Goal: Information Seeking & Learning: Learn about a topic

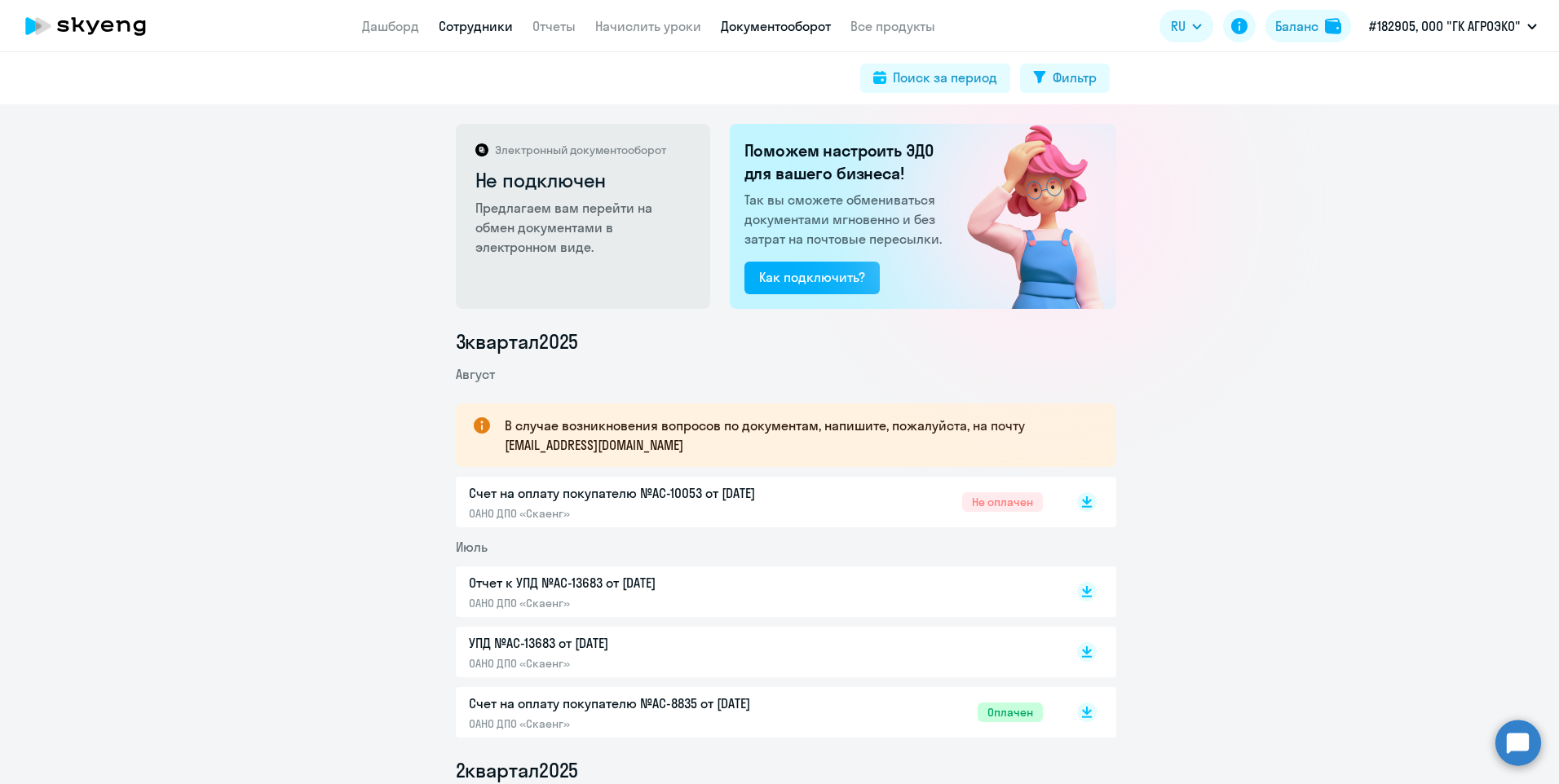
click at [463, 31] on link "Сотрудники" at bounding box center [476, 26] width 74 height 16
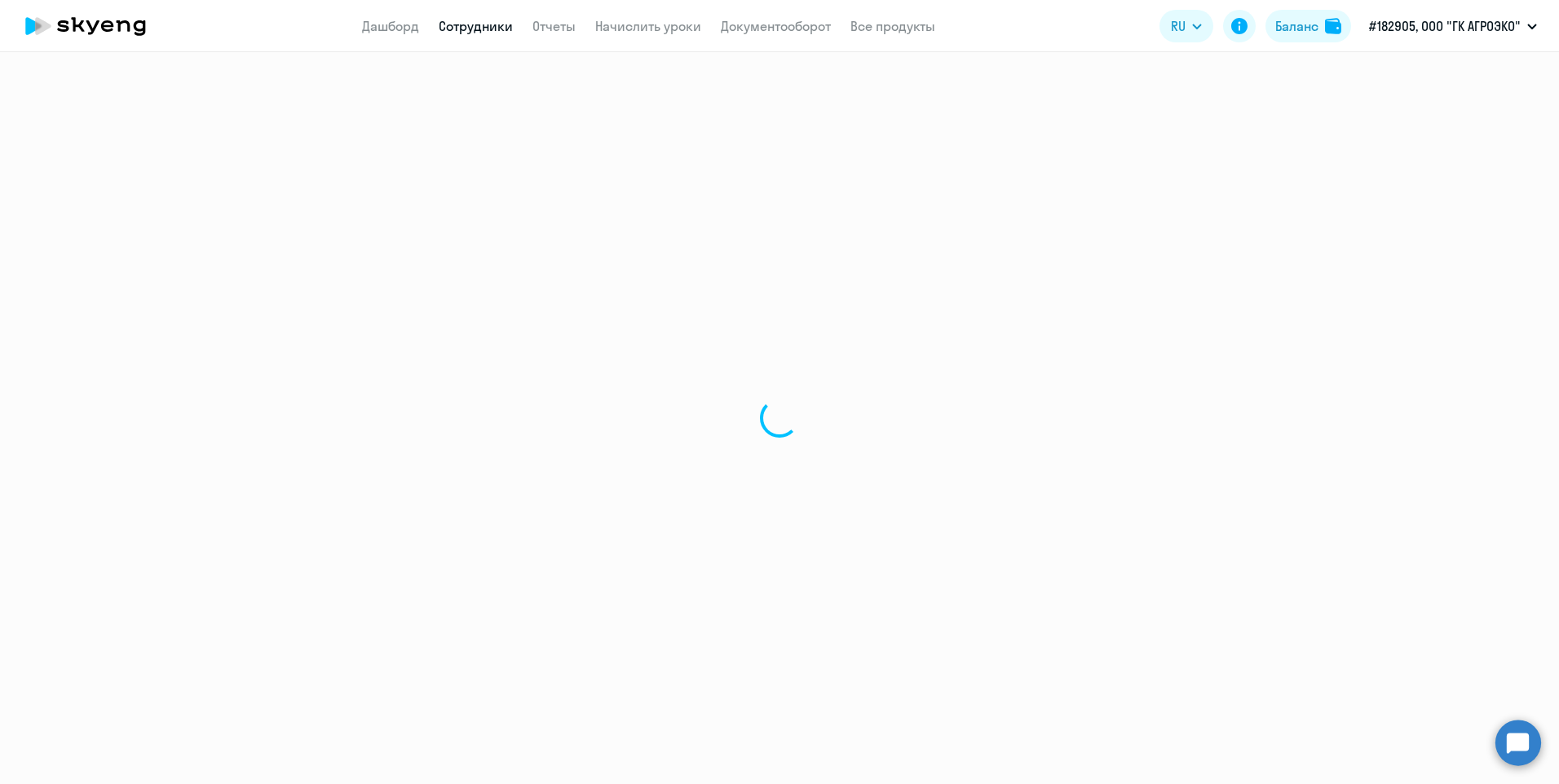
select select "30"
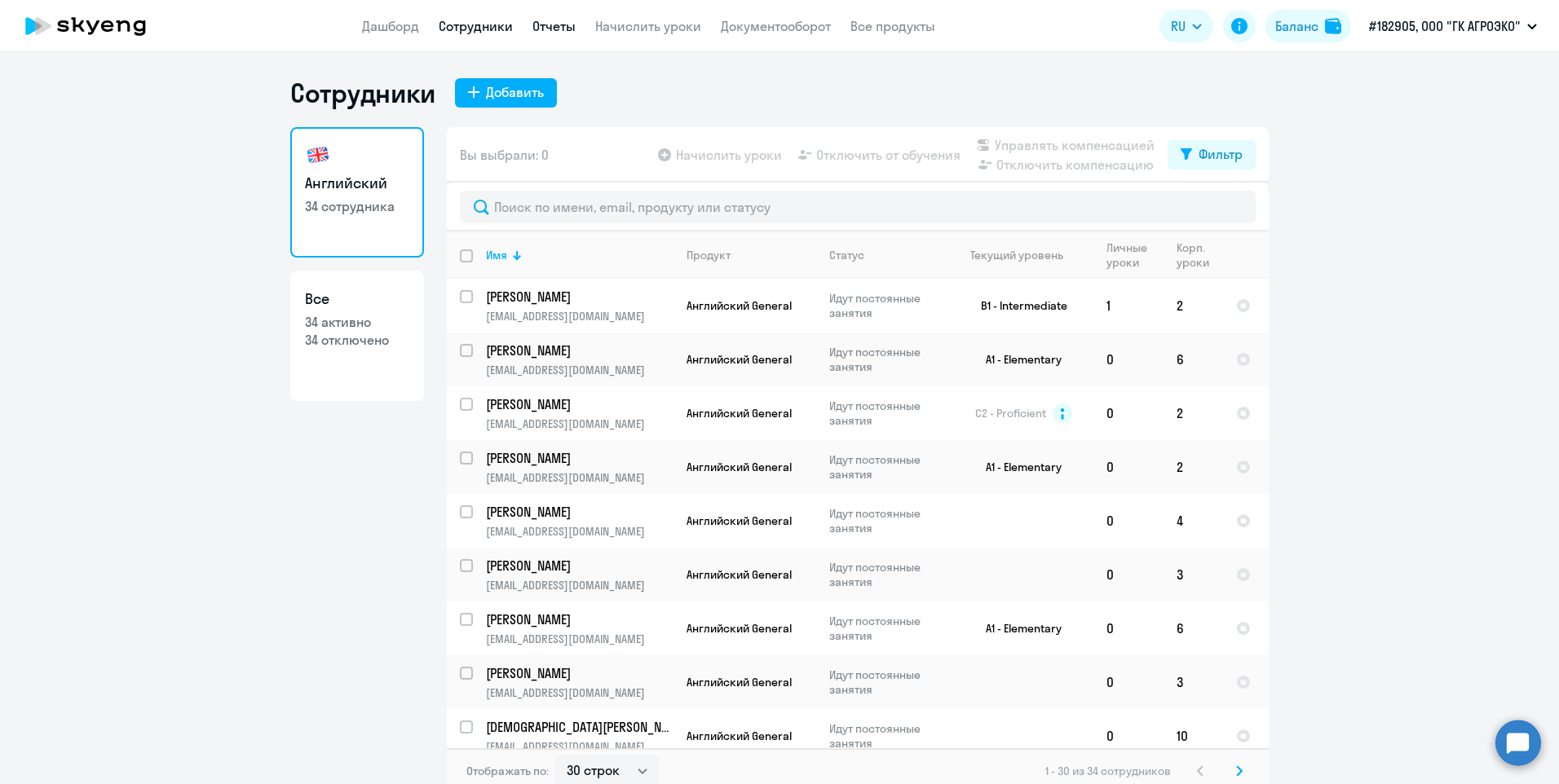
click at [560, 22] on link "Отчеты" at bounding box center [554, 26] width 43 height 16
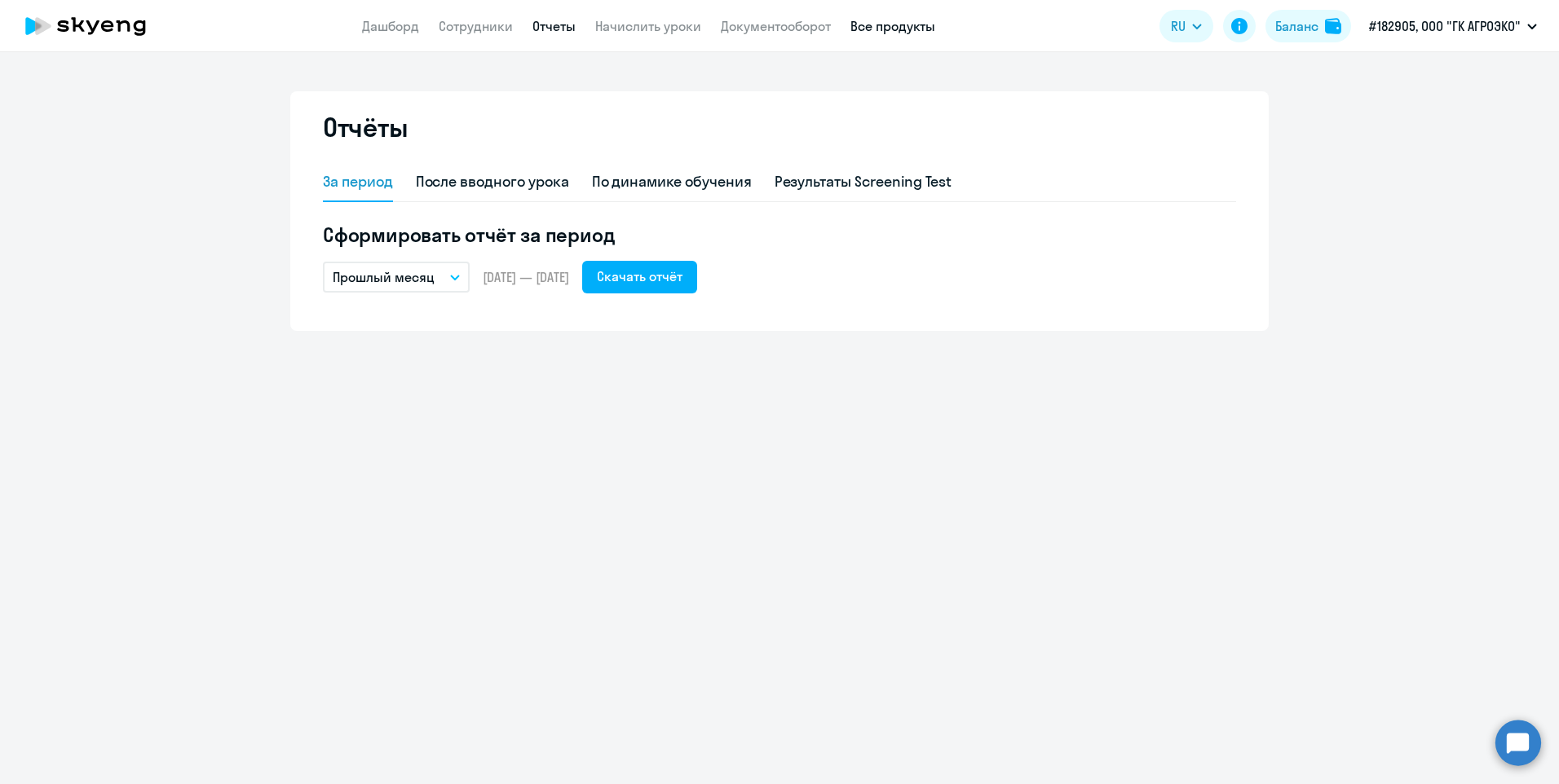
click at [852, 31] on link "Все продукты" at bounding box center [893, 26] width 85 height 16
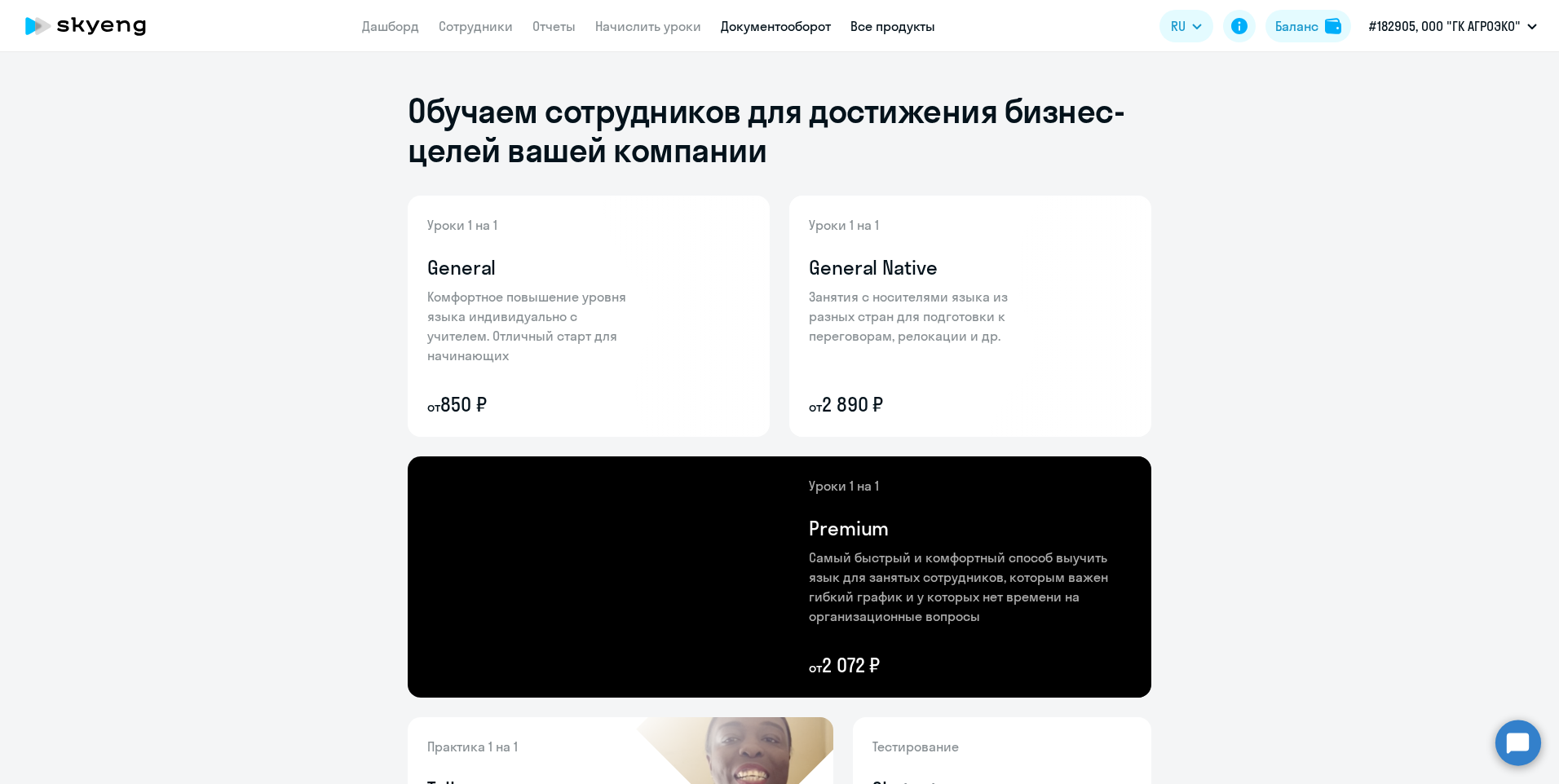
click at [773, 33] on link "Документооборот" at bounding box center [776, 26] width 110 height 16
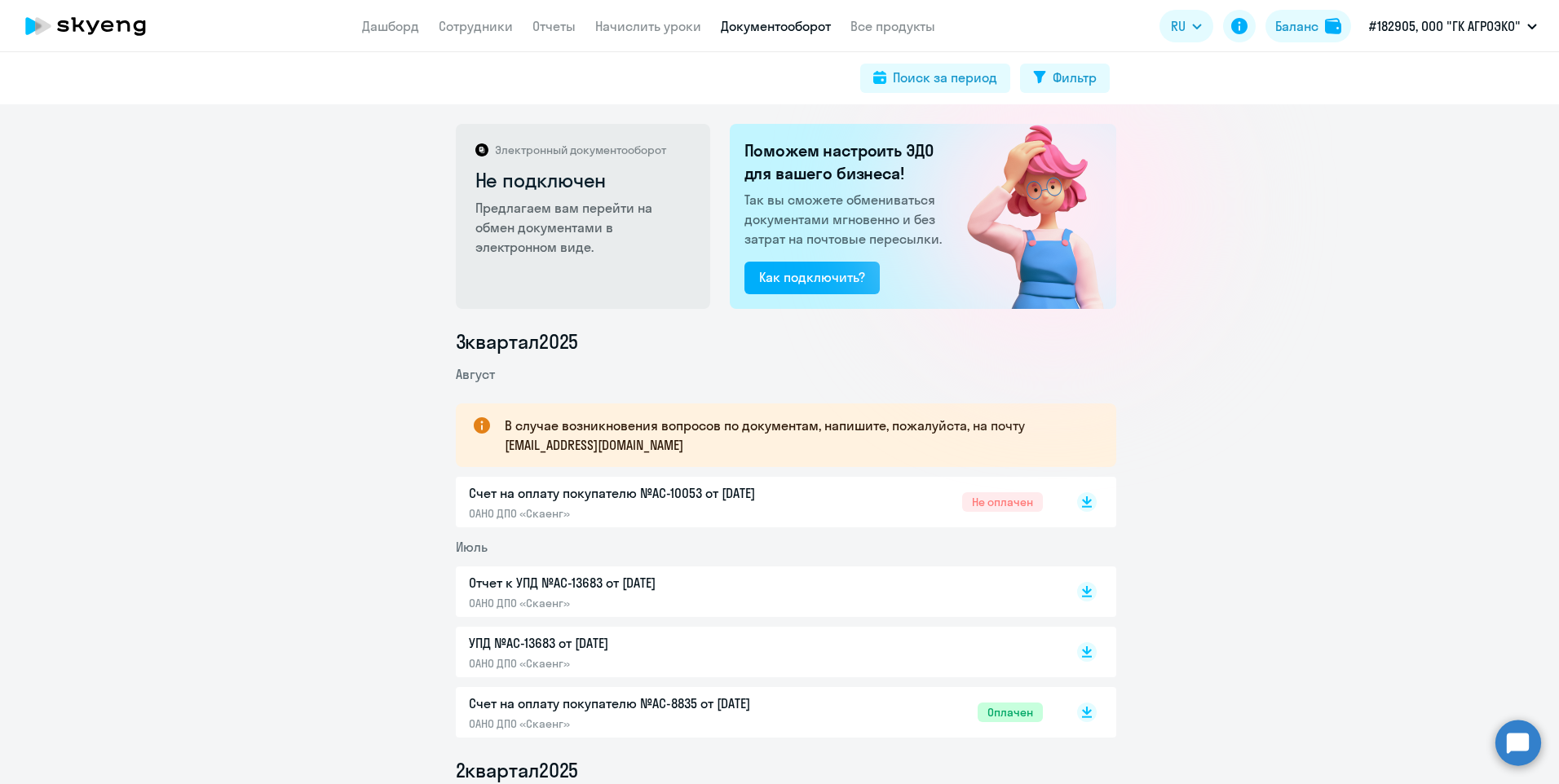
click at [654, 35] on app-header "Дашборд Сотрудники Отчеты Начислить уроки Документооборот Все продукты Дашборд …" at bounding box center [779, 26] width 1559 height 52
click at [638, 17] on app-menu-item-link "Начислить уроки" at bounding box center [648, 27] width 106 height 21
click at [638, 27] on link "Начислить уроки" at bounding box center [648, 26] width 106 height 16
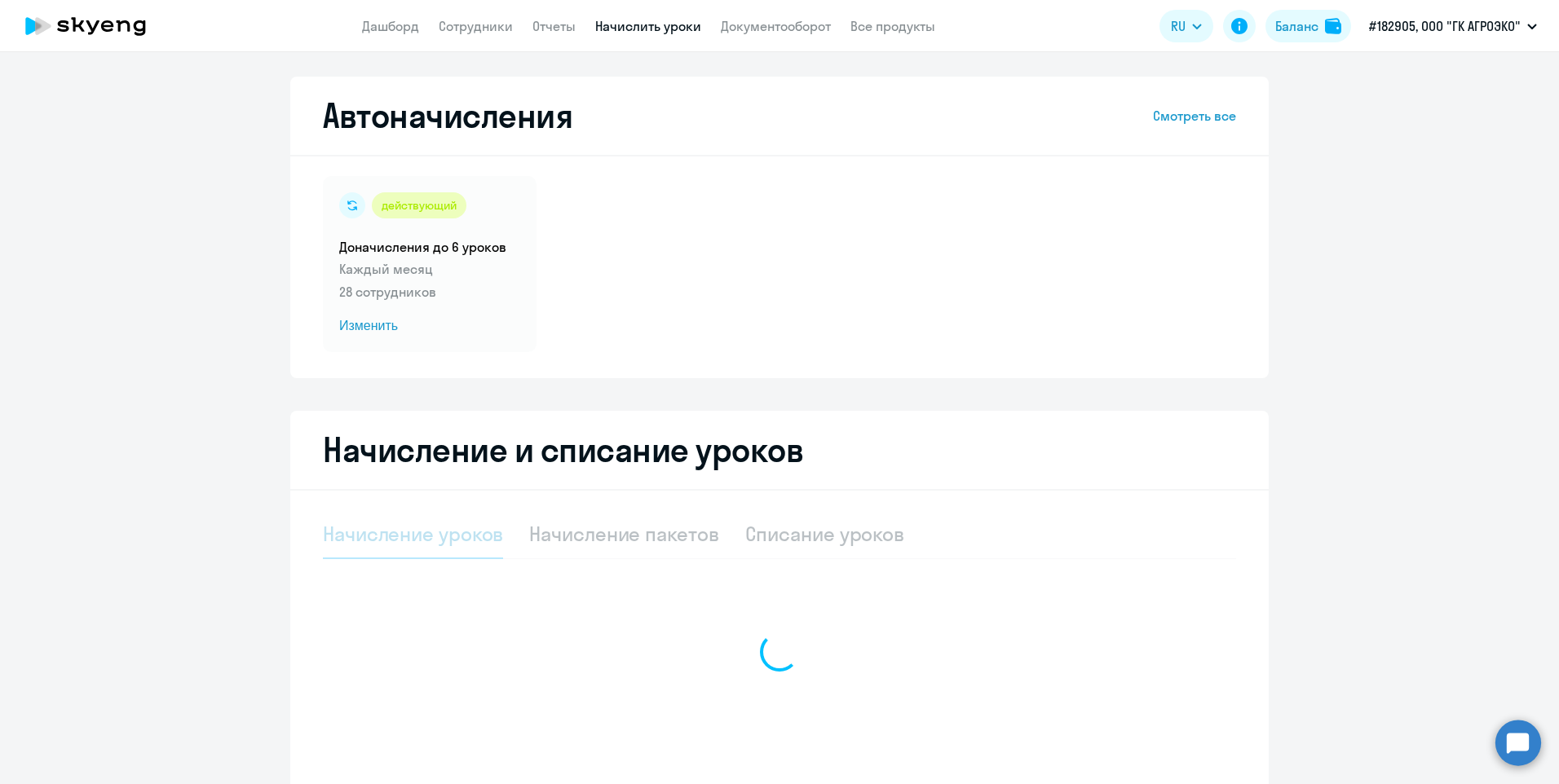
select select "10"
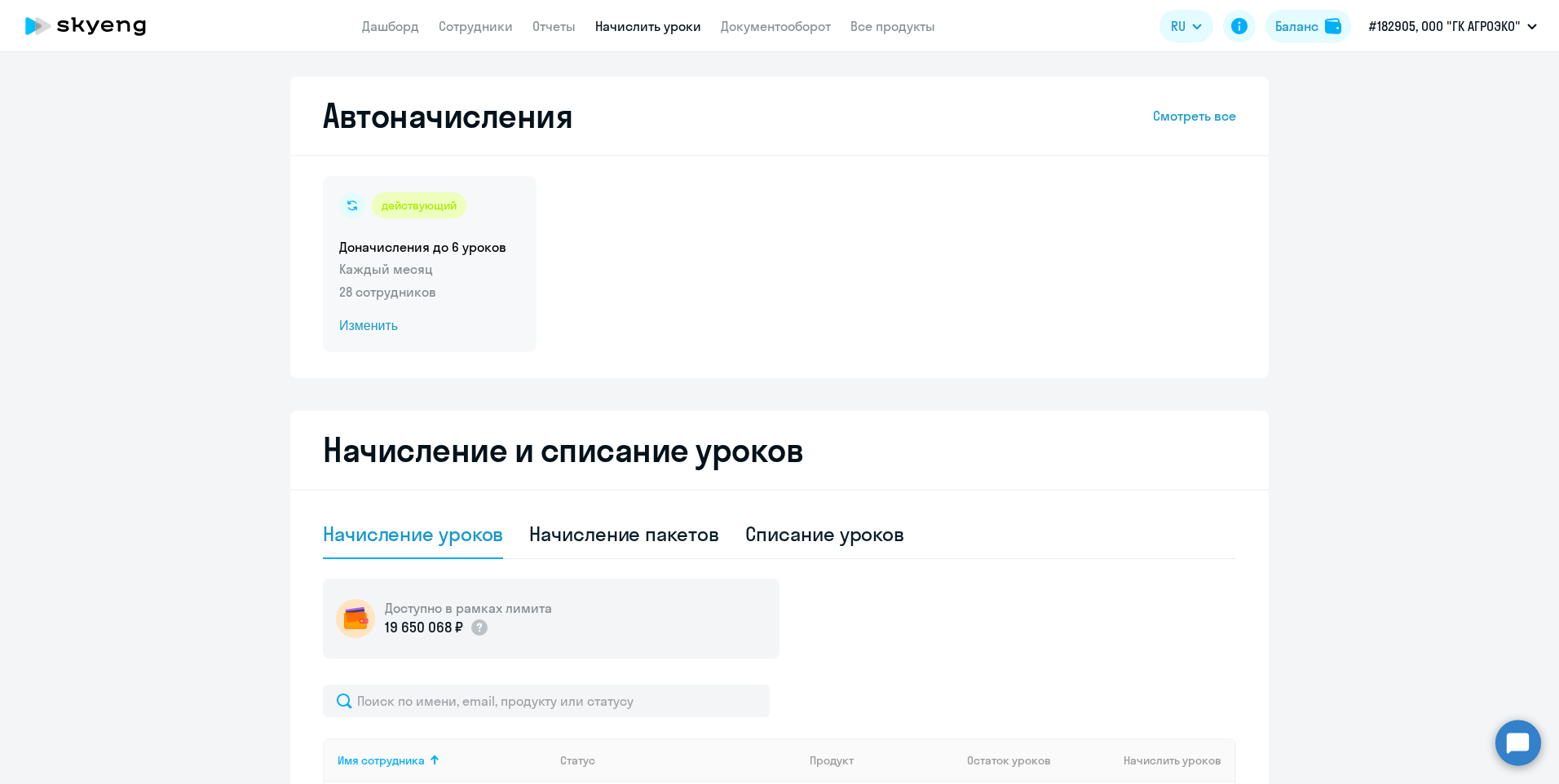
click at [365, 325] on span "Изменить" at bounding box center [429, 326] width 181 height 20
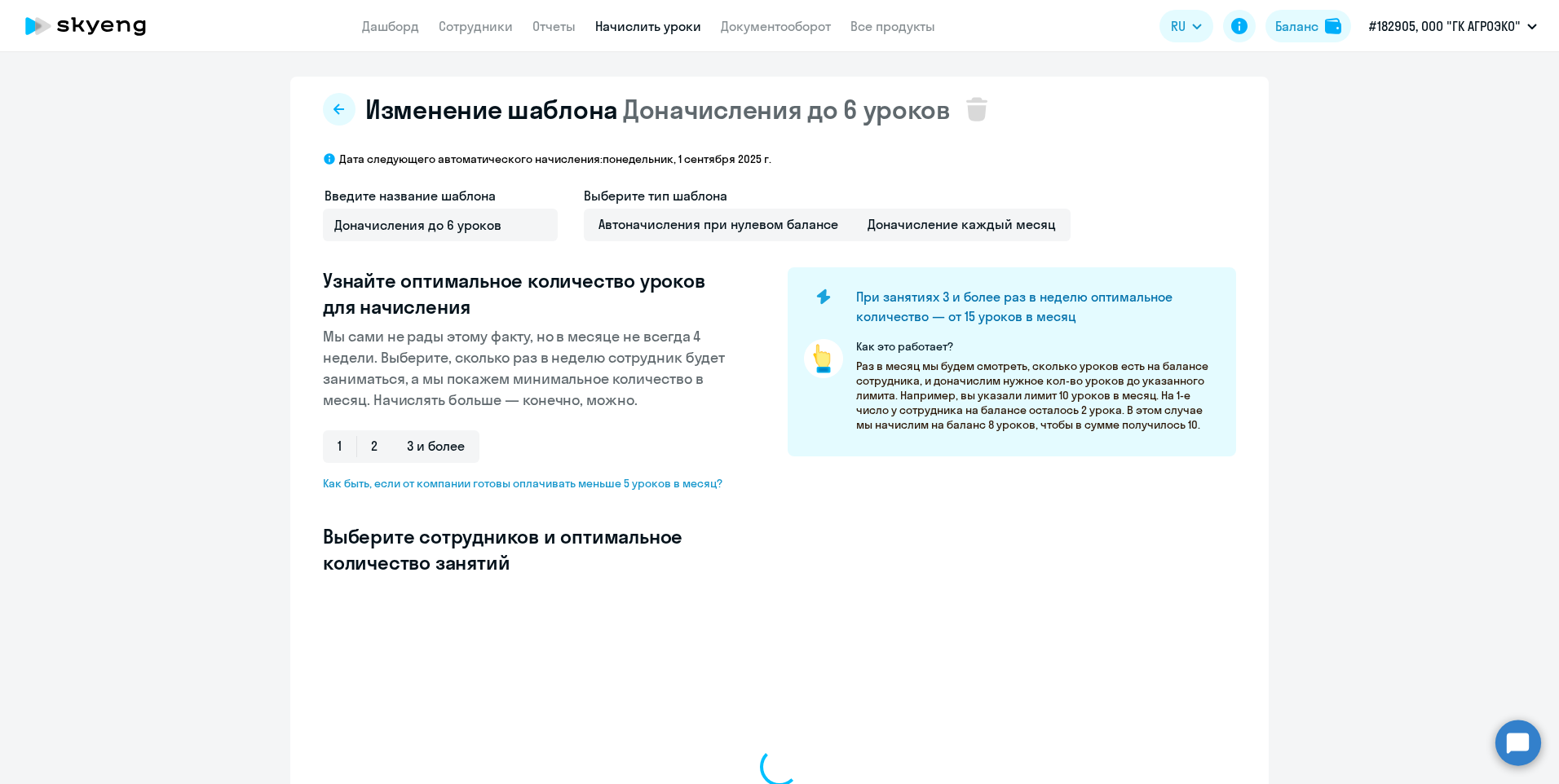
select select "10"
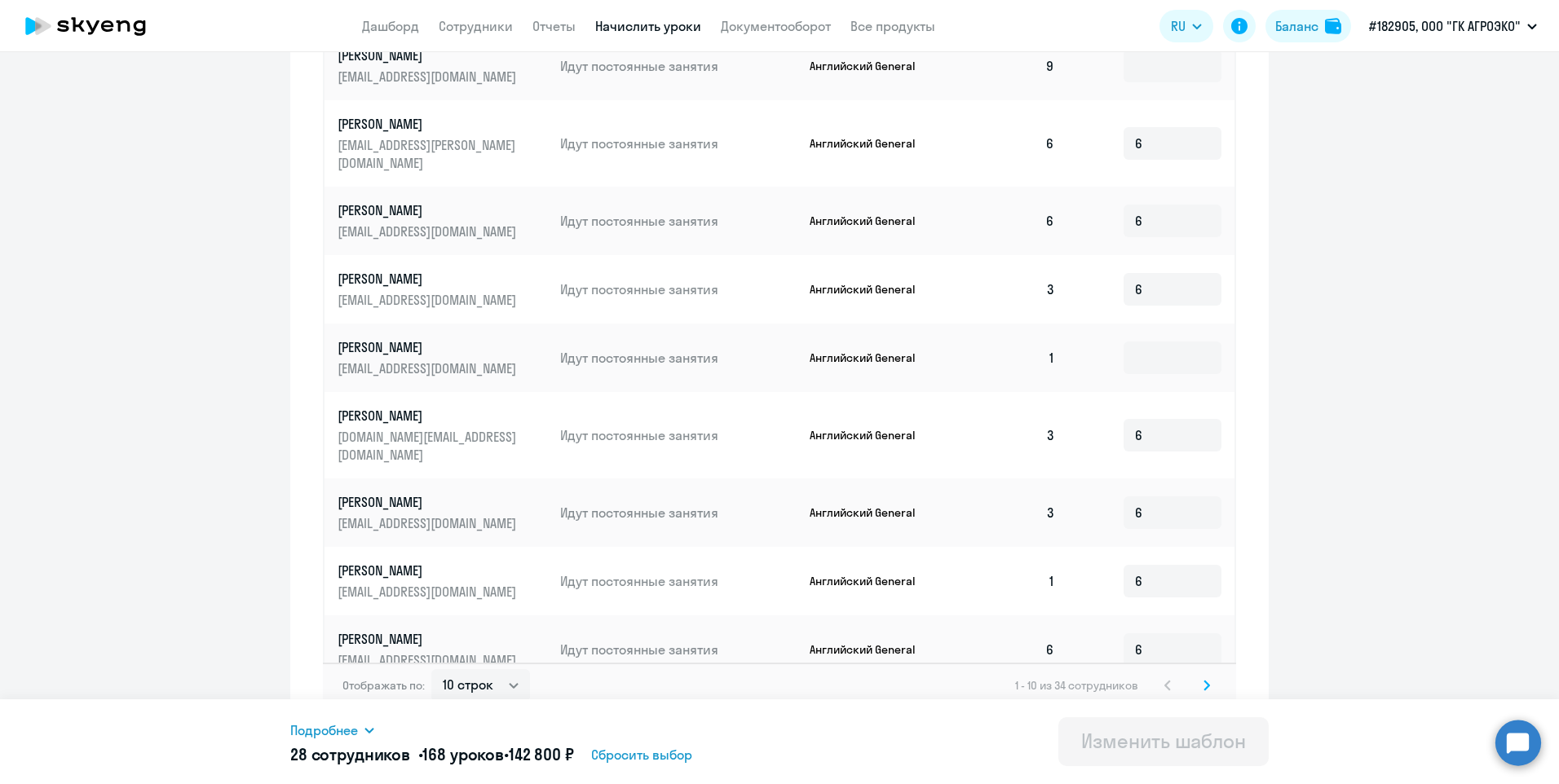
scroll to position [730, 0]
click at [1204, 680] on icon at bounding box center [1207, 685] width 5 height 9
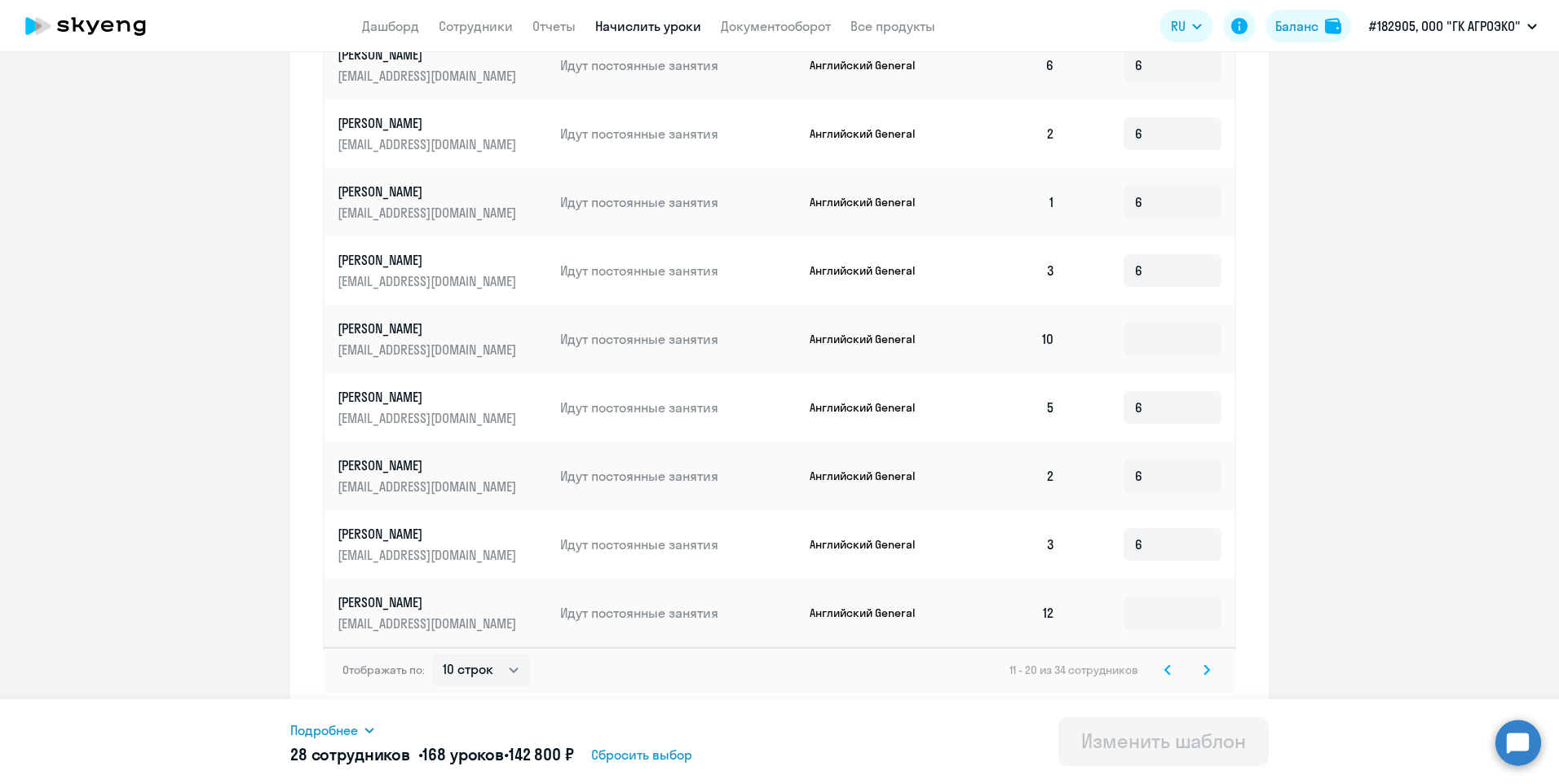
click at [1204, 672] on icon at bounding box center [1207, 670] width 7 height 11
click at [1197, 666] on svg-icon at bounding box center [1206, 670] width 20 height 20
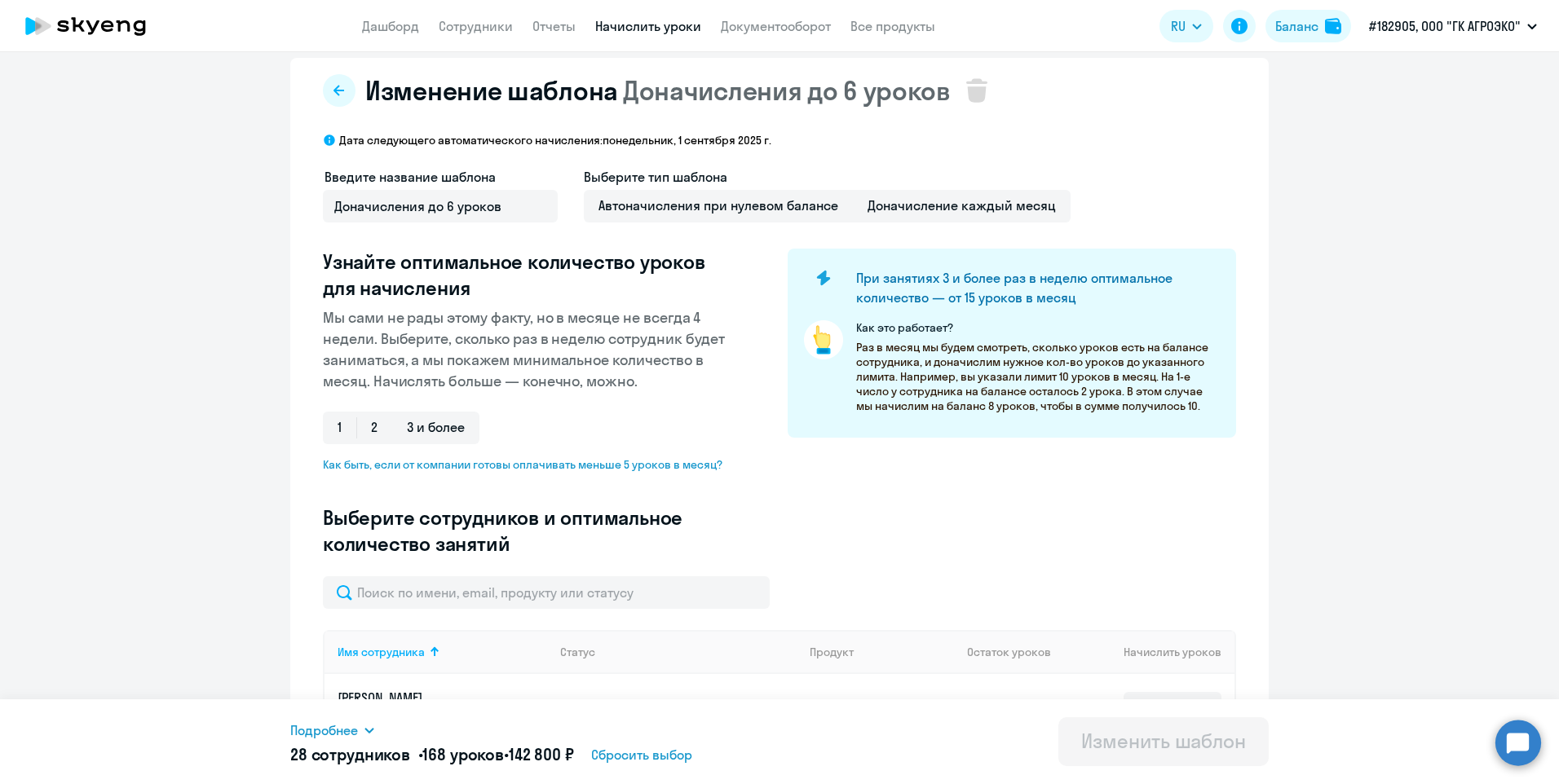
scroll to position [0, 0]
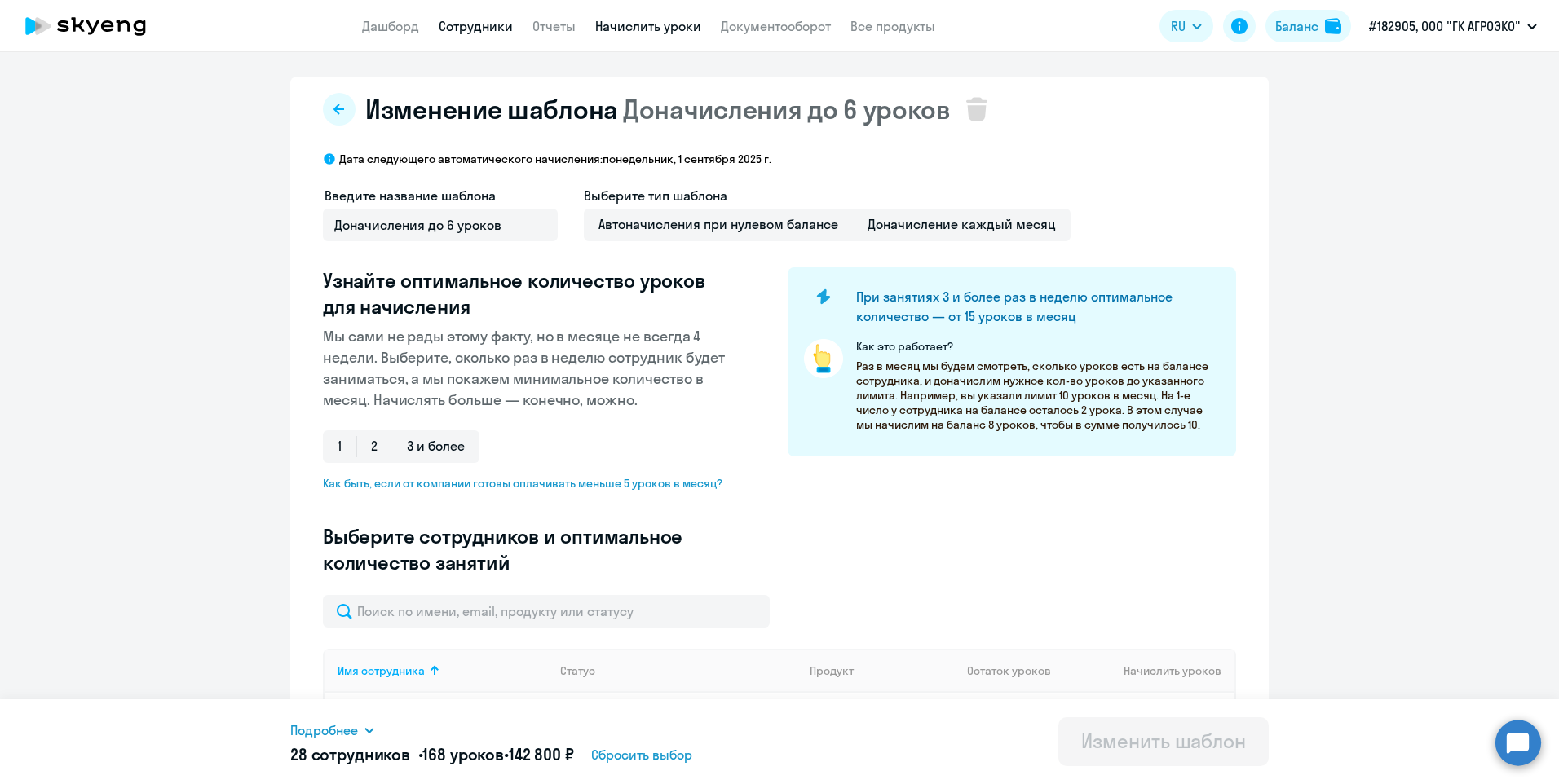
click at [484, 33] on link "Сотрудники" at bounding box center [476, 26] width 74 height 16
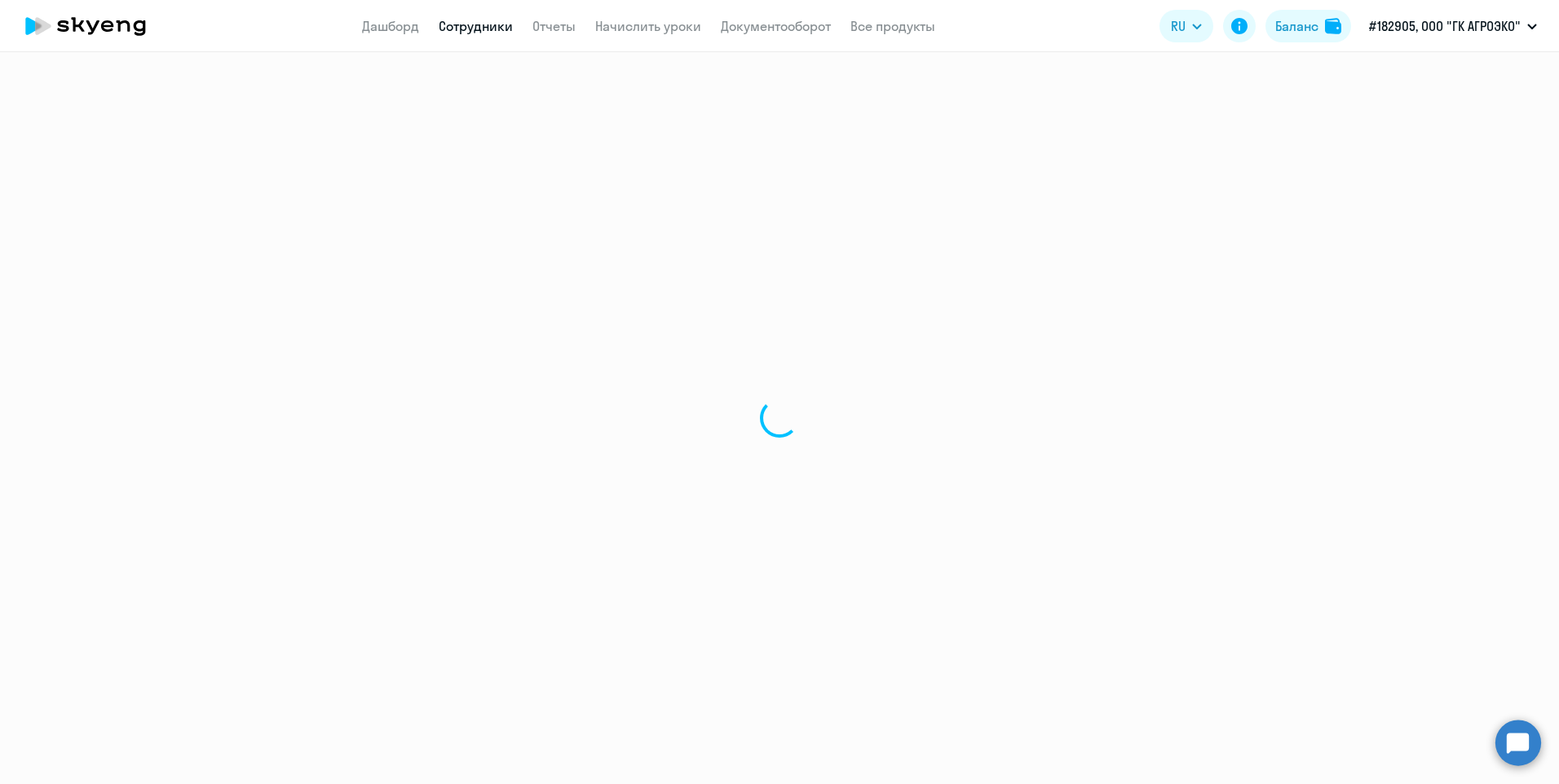
select select "30"
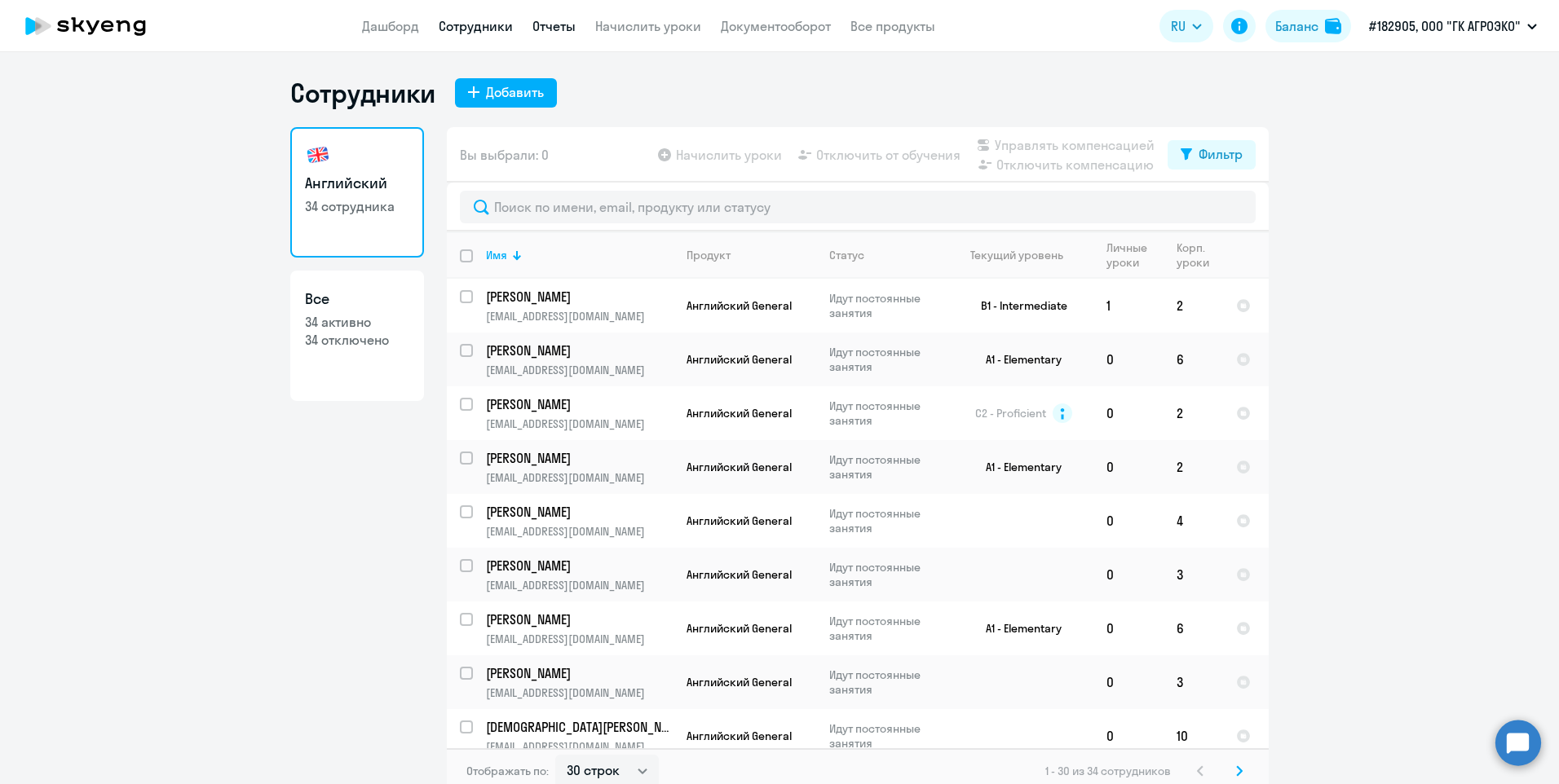
click at [561, 27] on link "Отчеты" at bounding box center [554, 26] width 43 height 16
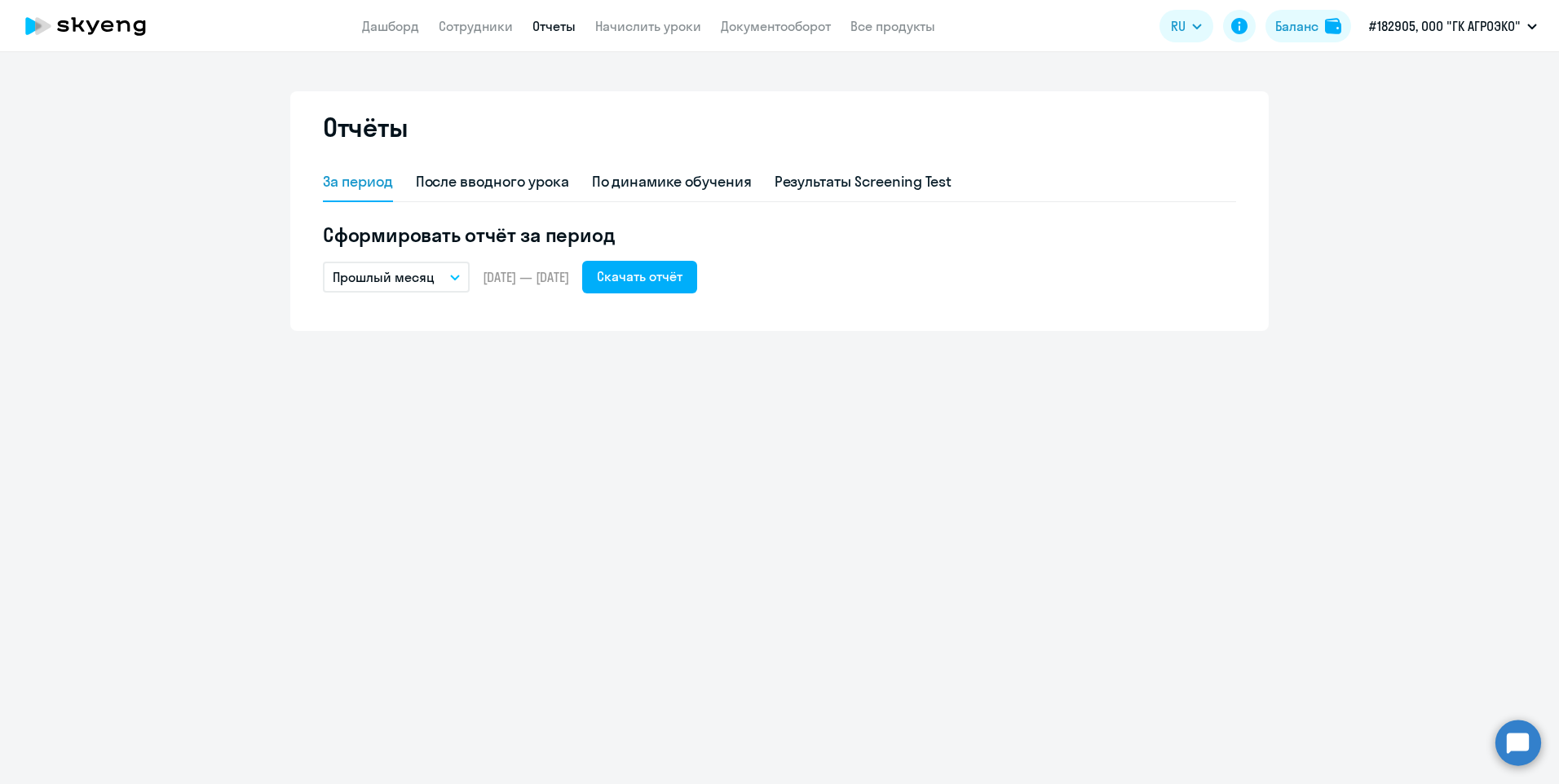
click at [405, 38] on app-header "Дашборд Сотрудники Отчеты Начислить уроки Документооборот Все продукты Дашборд …" at bounding box center [779, 26] width 1559 height 52
click at [405, 31] on link "Дашборд" at bounding box center [391, 26] width 57 height 16
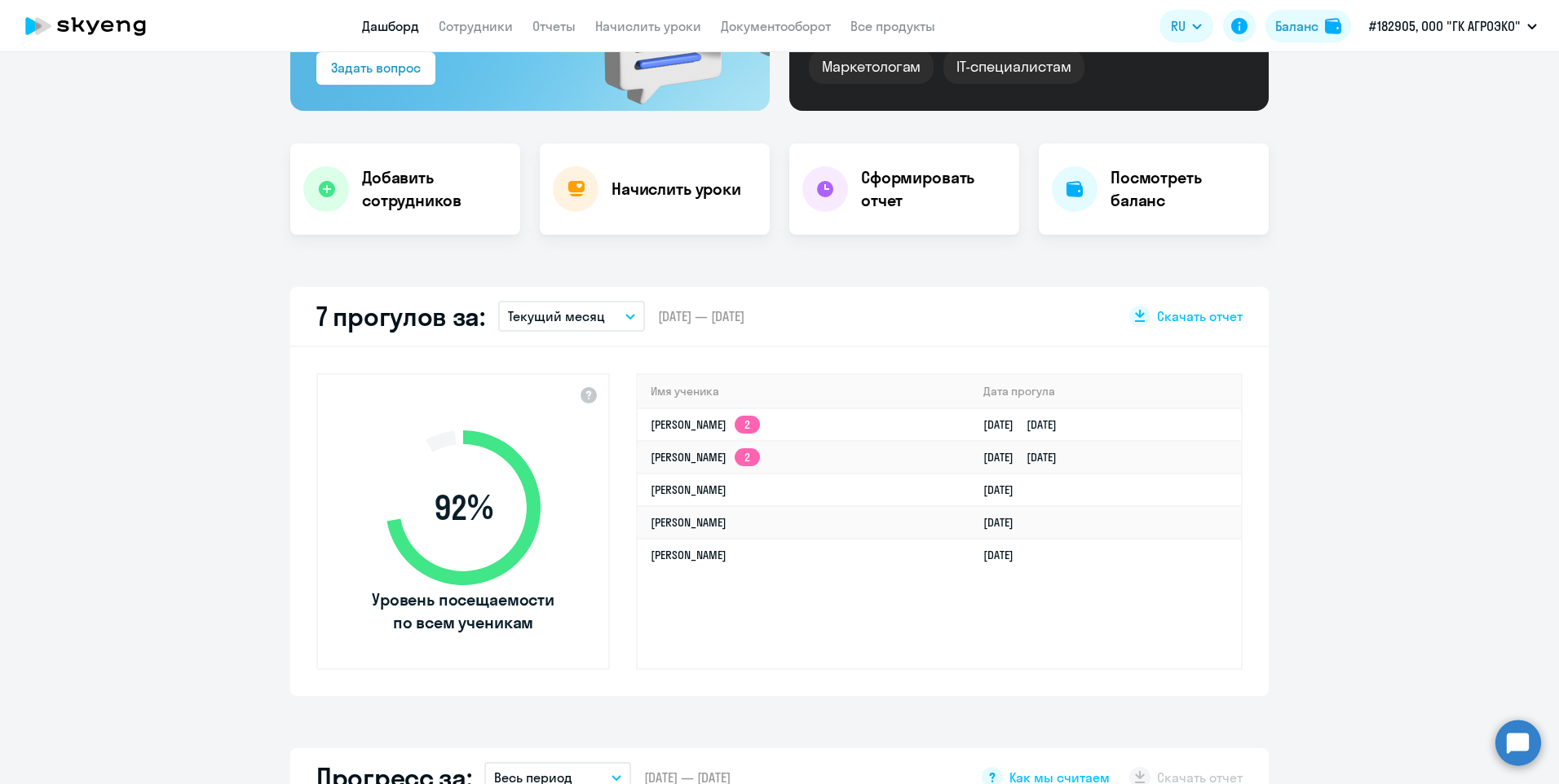
scroll to position [14, 0]
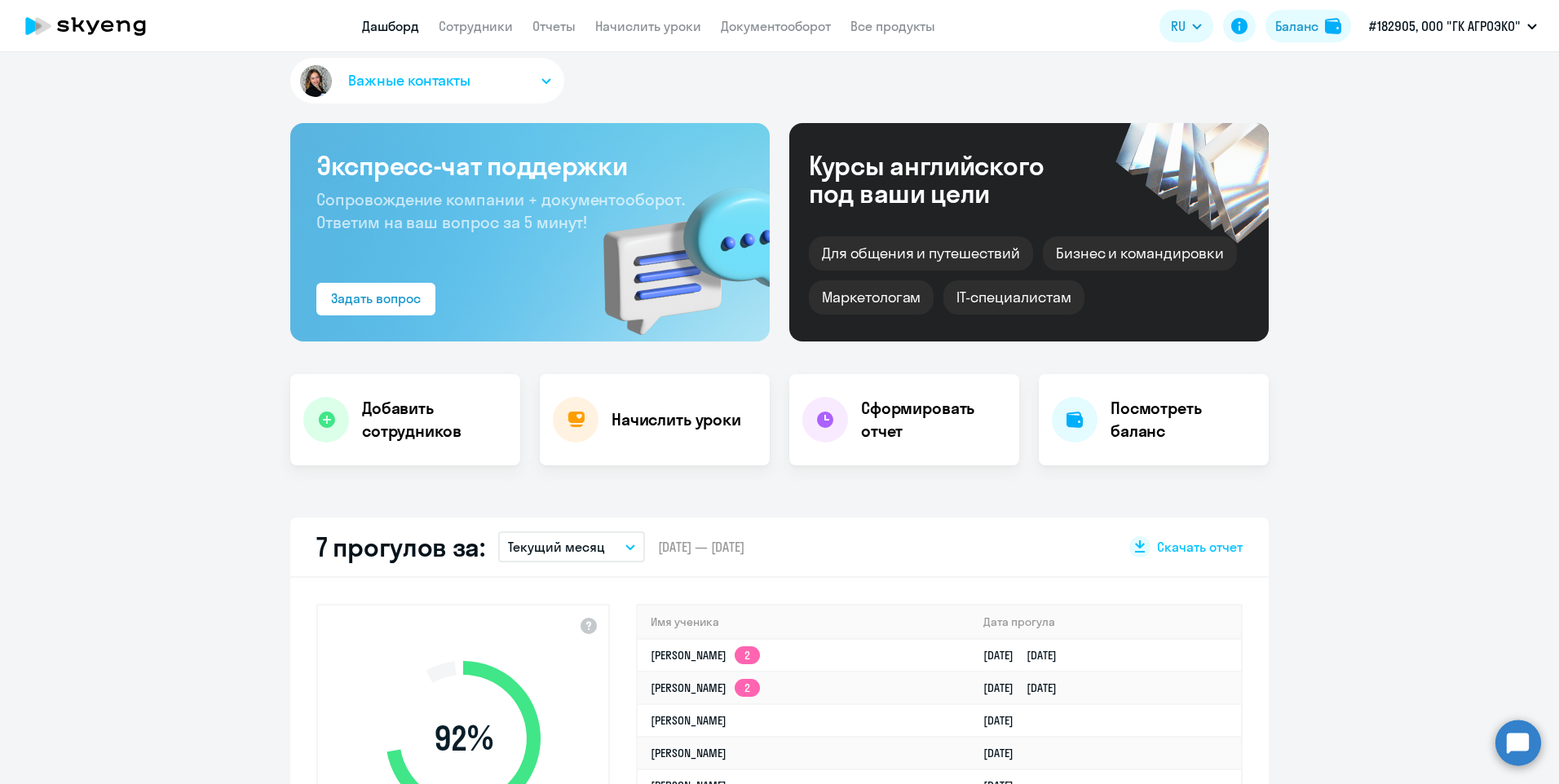
select select "30"
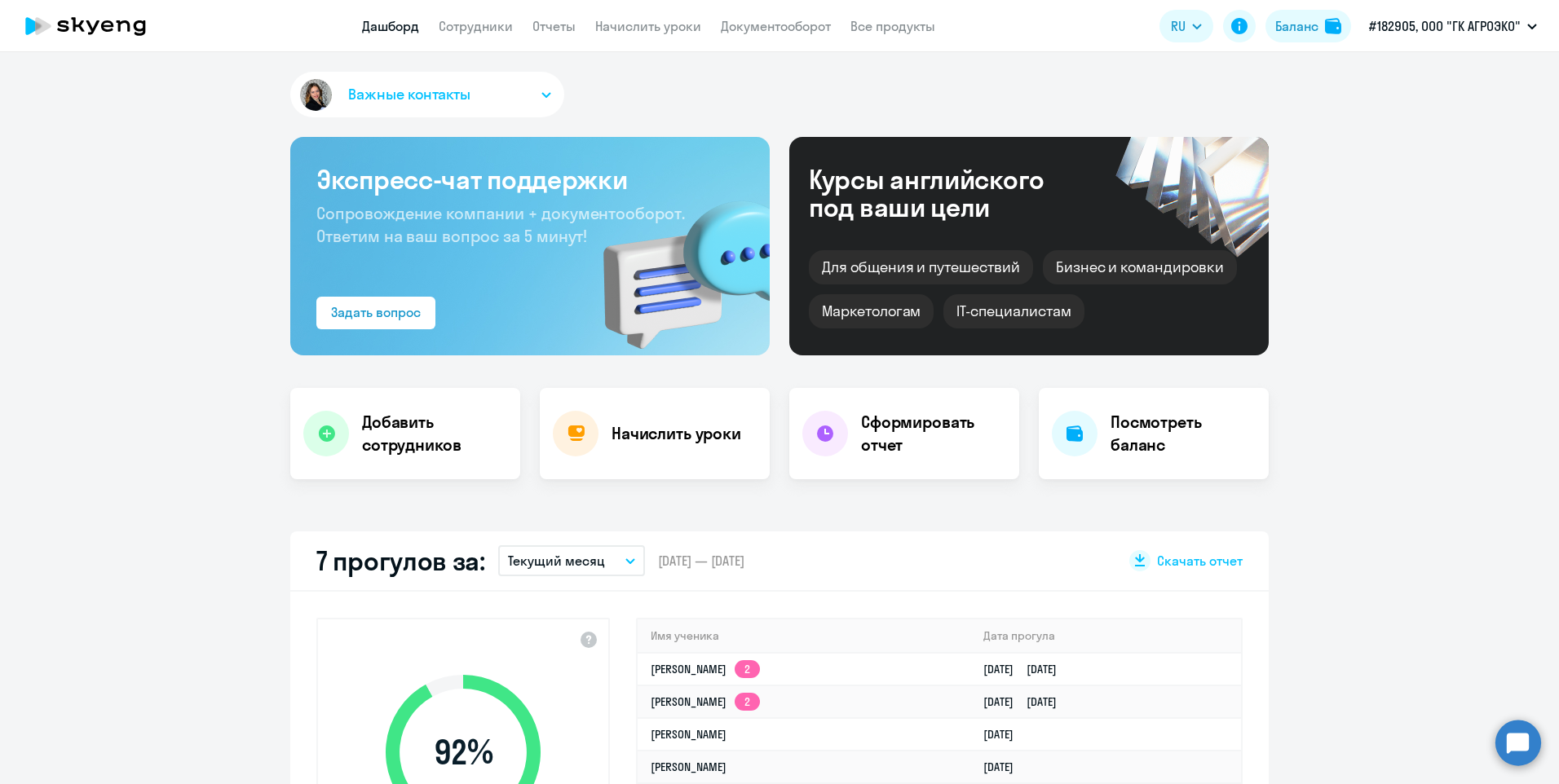
click at [861, 451] on h4 "Сформировать отчет" at bounding box center [934, 433] width 145 height 46
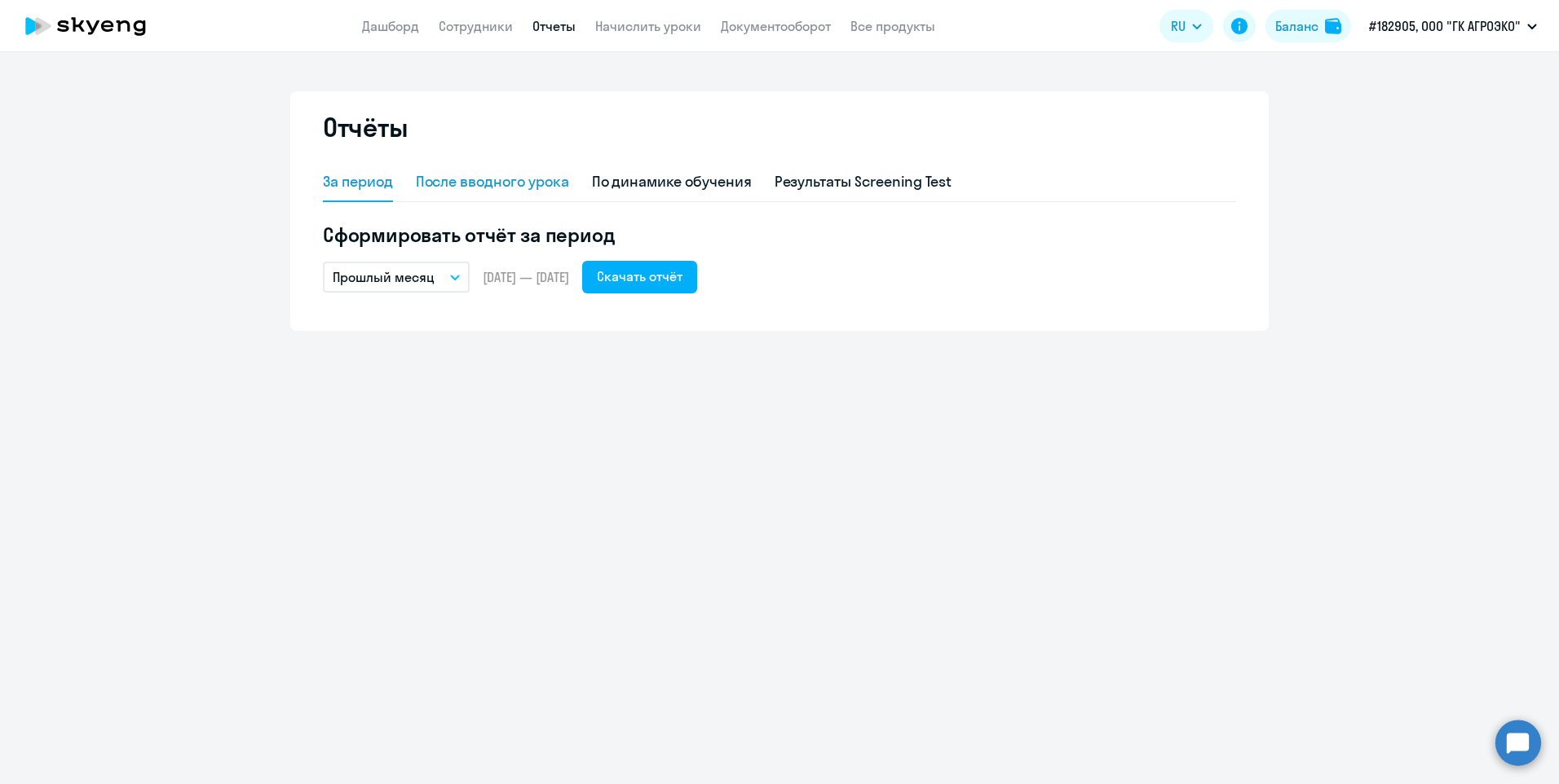
click at [478, 182] on div "После вводного урока" at bounding box center [492, 182] width 153 height 22
select select "10"
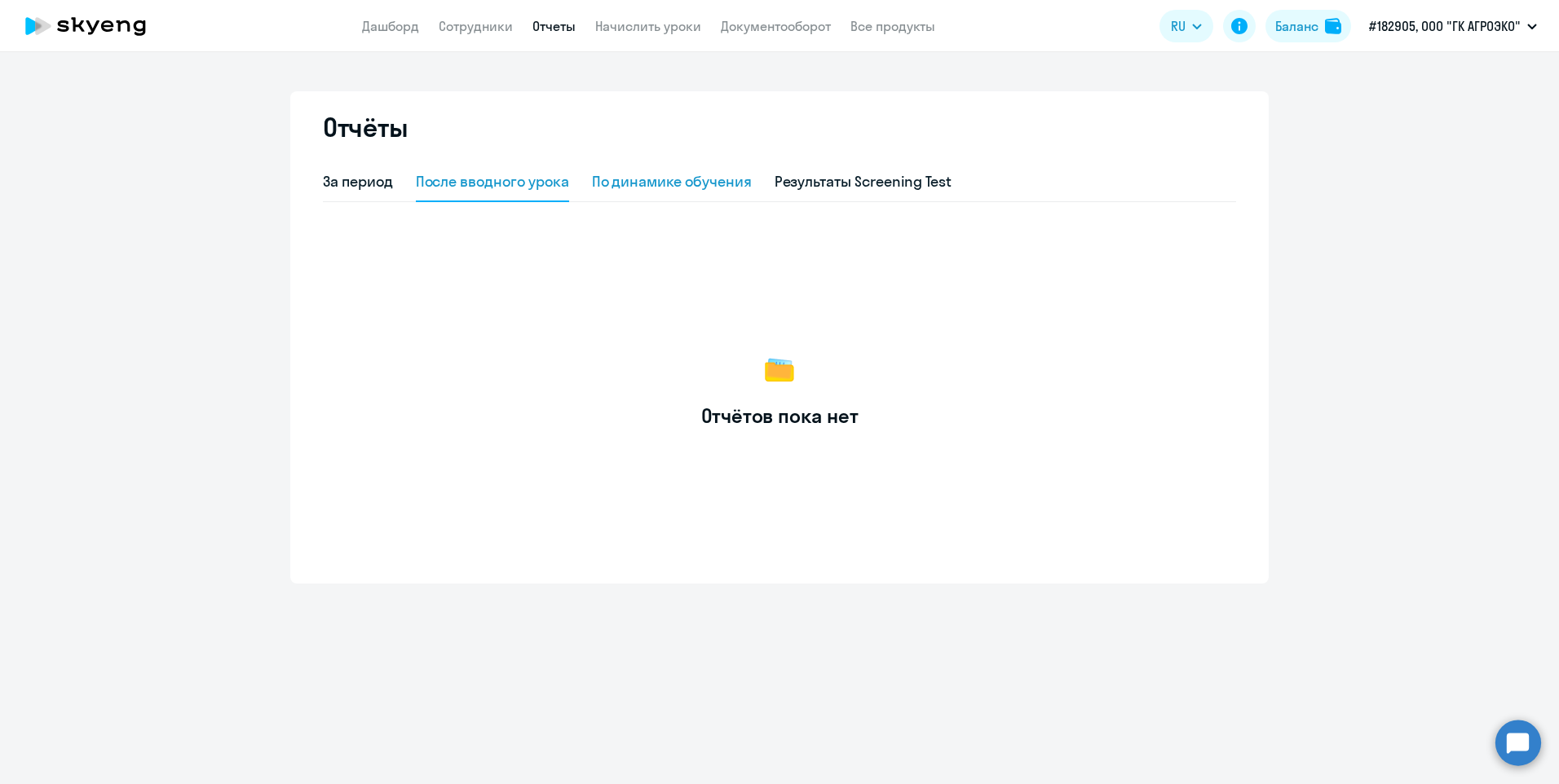
click at [680, 177] on div "По динамике обучения" at bounding box center [672, 182] width 160 height 22
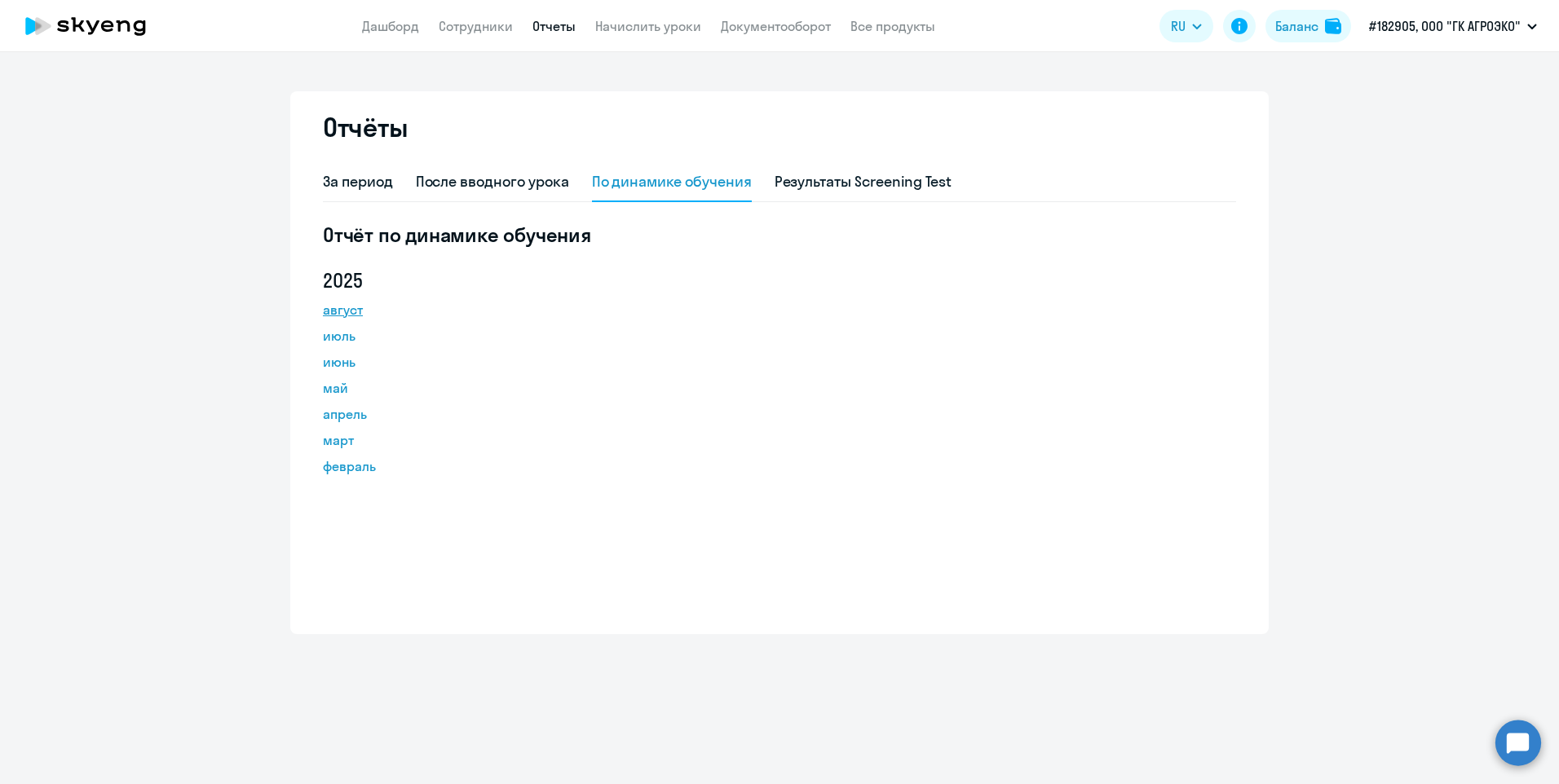
click at [355, 311] on link "август" at bounding box center [396, 309] width 147 height 20
click at [789, 637] on div "Отчёты За период После вводного урока По динамике обучения Результаты Screening…" at bounding box center [779, 417] width 1559 height 732
